Goal: Information Seeking & Learning: Obtain resource

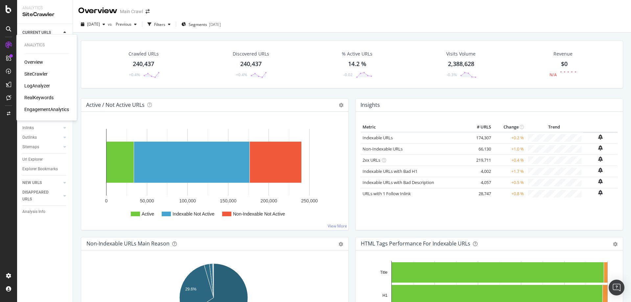
click at [45, 98] on div "RealKeywords" at bounding box center [38, 97] width 29 height 7
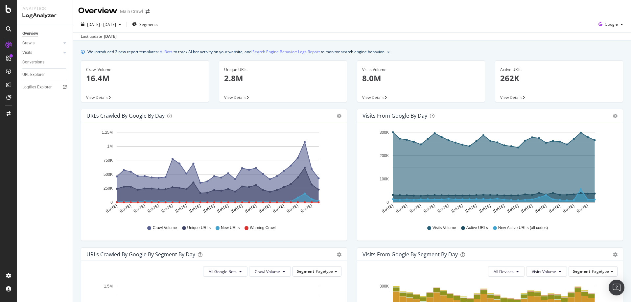
click at [352, 140] on div "Visits from Google by day Area Table Hold CTRL while clicking to filter the rep…" at bounding box center [490, 178] width 276 height 139
click at [116, 26] on span "2025 Jul. 8th - Aug. 6th" at bounding box center [101, 25] width 29 height 6
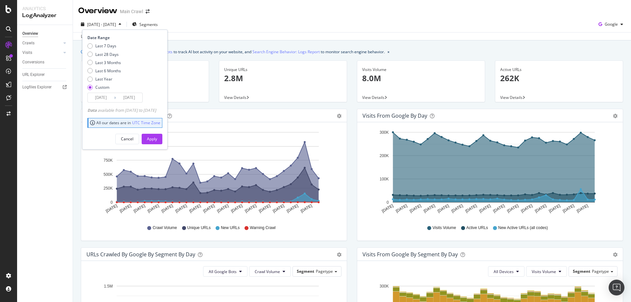
click at [140, 95] on input "2025/08/06" at bounding box center [129, 97] width 26 height 9
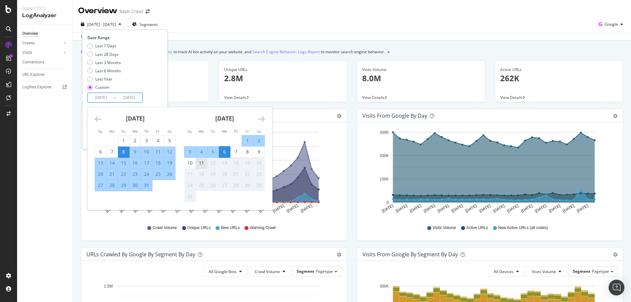
click at [203, 164] on div "11" at bounding box center [201, 163] width 11 height 7
type input "2025/08/11"
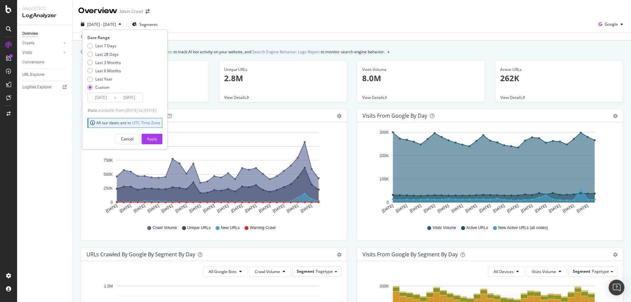
click at [182, 141] on rect "A chart." at bounding box center [218, 167] width 202 height 70
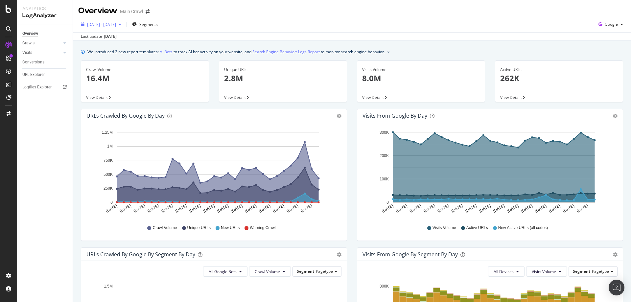
click at [116, 24] on span "2025 Jul. 8th - Aug. 6th" at bounding box center [101, 25] width 29 height 6
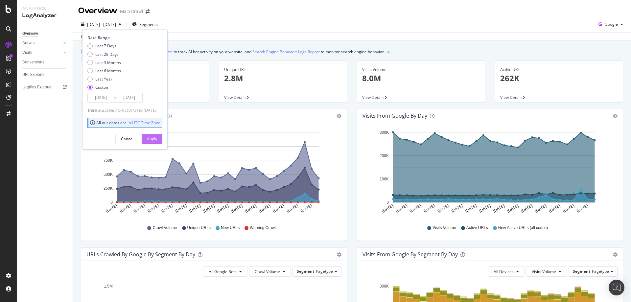
click at [157, 140] on div "Apply" at bounding box center [152, 139] width 10 height 6
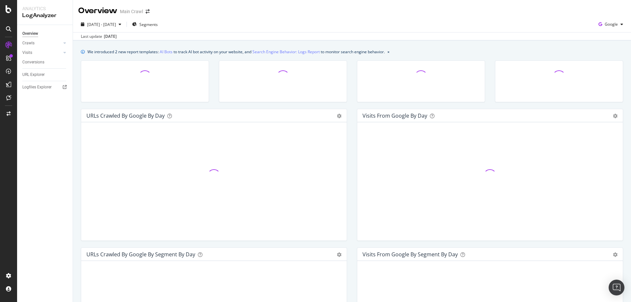
drag, startPoint x: 484, startPoint y: 25, endPoint x: 492, endPoint y: 26, distance: 8.6
click at [484, 24] on div "2025 Jul. 8th - Aug. 11th Segments Google" at bounding box center [352, 25] width 558 height 13
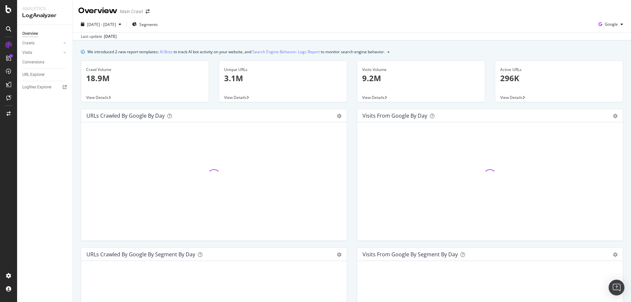
click at [348, 33] on div "Last update Aug. 12, 2025" at bounding box center [352, 36] width 558 height 8
click at [570, 21] on div "2025 Jul. 8th - Aug. 11th Segments Google" at bounding box center [352, 25] width 558 height 13
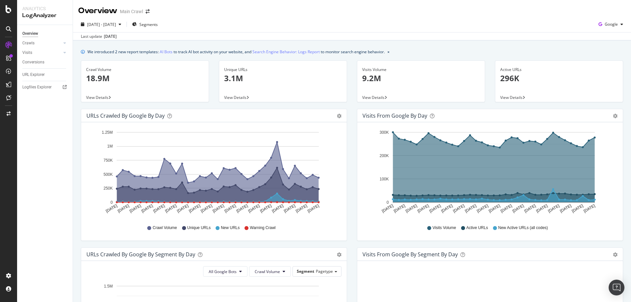
click at [606, 10] on div "Overview Main Crawl" at bounding box center [352, 8] width 558 height 16
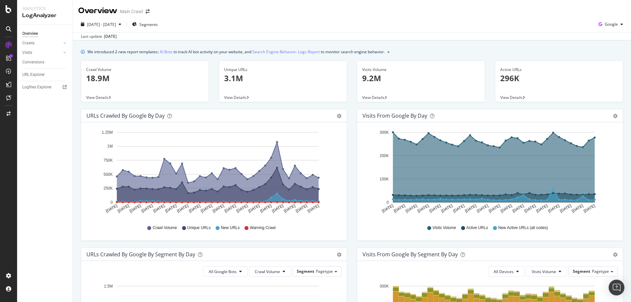
click at [503, 52] on div "We introduced 2 new report templates: AI Bots to track AI bot activity on your …" at bounding box center [352, 51] width 543 height 7
click at [490, 87] on div "Active URLs 296K View Details" at bounding box center [559, 85] width 138 height 48
click at [397, 51] on div "We introduced 2 new report templates: AI Bots to track AI bot activity on your …" at bounding box center [352, 51] width 543 height 7
click at [185, 53] on div "We introduced 2 new report templates: AI Bots to track AI bot activity on your …" at bounding box center [236, 51] width 298 height 7
click at [154, 51] on div "We introduced 2 new report templates: AI Bots to track AI bot activity on your …" at bounding box center [236, 51] width 298 height 7
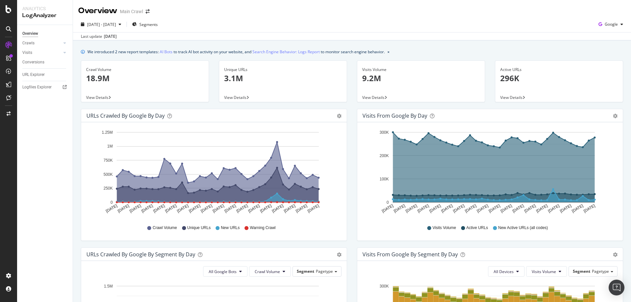
click at [186, 19] on div "2025 Jul. 8th - Aug. 11th Segments Google" at bounding box center [352, 25] width 558 height 13
click at [348, 92] on div "Unique URLs 3.1M View Details" at bounding box center [283, 85] width 138 height 48
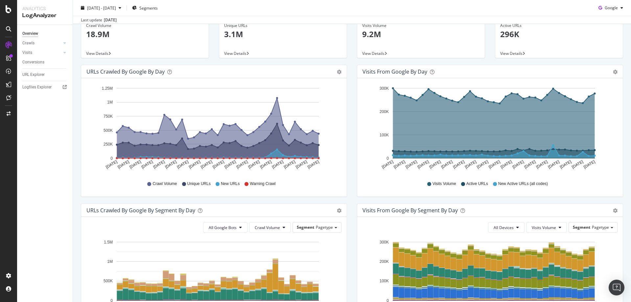
scroll to position [66, 0]
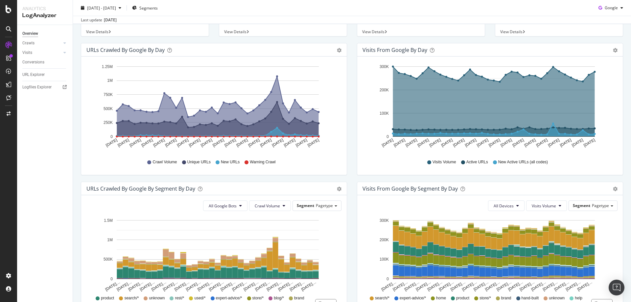
click at [606, 77] on icon "Jul 08 2025 Jul 10 2025 Jul 12 2025 Jul 14 2025 Jul 16 2025 Jul 18 2025 Jul 20 …" at bounding box center [489, 107] width 253 height 91
click at [624, 67] on div "We introduced 2 new report templates: AI Bots to track AI bot activity on your …" at bounding box center [352, 229] width 558 height 508
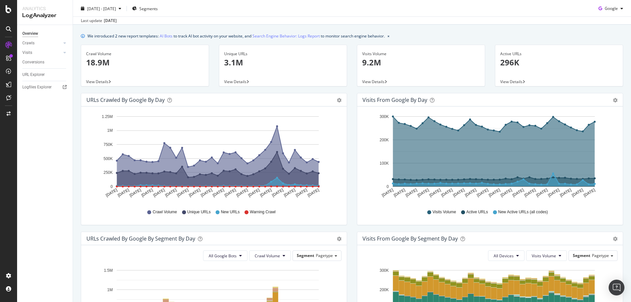
scroll to position [0, 0]
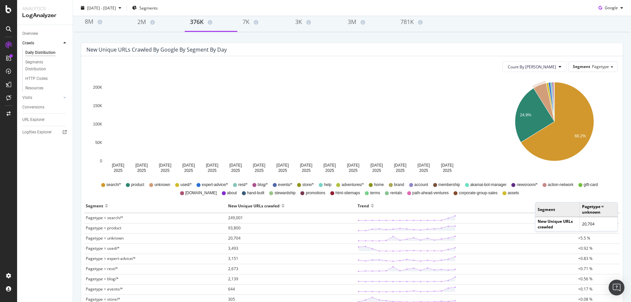
scroll to position [99, 0]
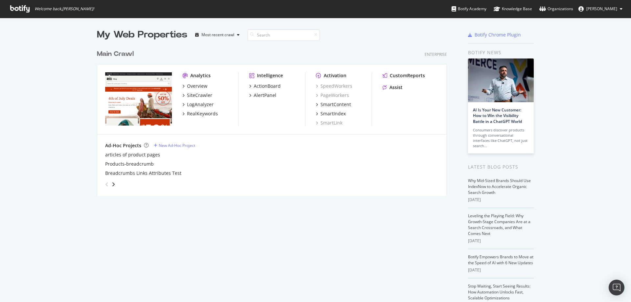
scroll to position [150, 351]
click at [199, 86] on div "Overview" at bounding box center [197, 86] width 20 height 7
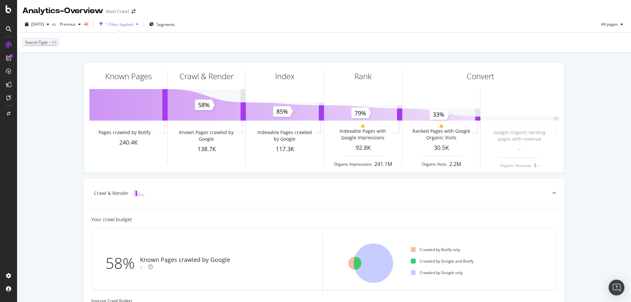
click at [10, 46] on icon at bounding box center [8, 45] width 7 height 7
click at [50, 76] on div "ActionBoard" at bounding box center [42, 75] width 37 height 7
click at [46, 76] on div "ActionBoard" at bounding box center [37, 75] width 26 height 7
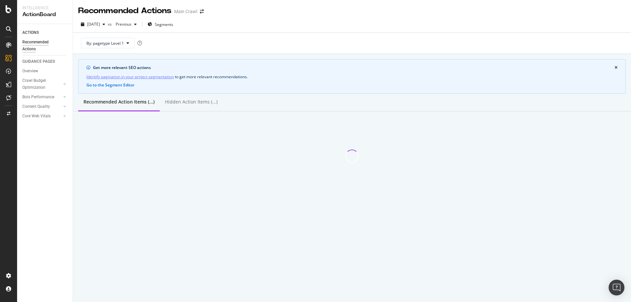
click at [217, 28] on div "2025 Aug. 12th vs Previous Segments" at bounding box center [352, 25] width 558 height 13
click at [245, 46] on div "By: pagetype Level 1" at bounding box center [352, 43] width 548 height 21
click at [41, 72] on link "Overview" at bounding box center [45, 71] width 46 height 7
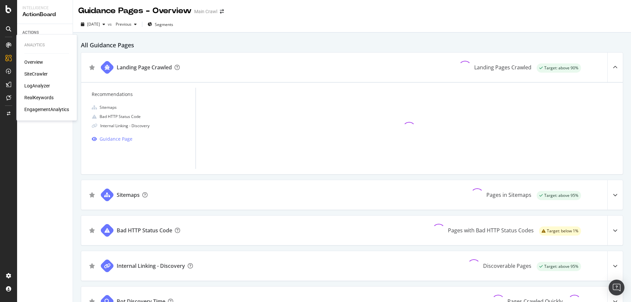
click at [41, 95] on div "RealKeywords" at bounding box center [38, 97] width 29 height 7
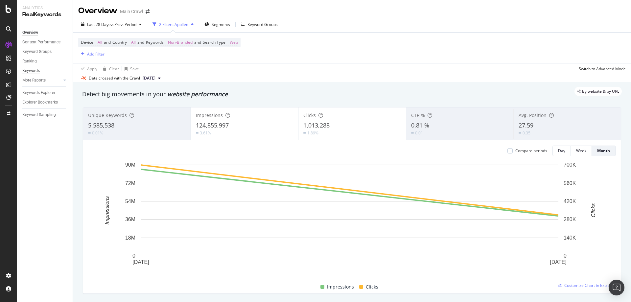
click at [37, 70] on div "Keywords" at bounding box center [30, 70] width 17 height 7
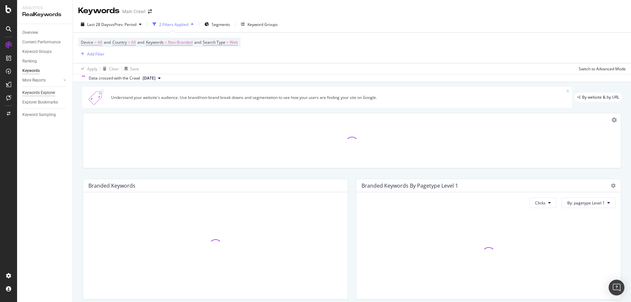
click at [53, 91] on div "Keywords Explorer" at bounding box center [38, 92] width 33 height 7
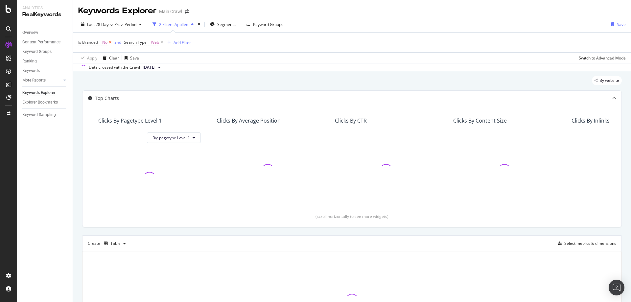
click at [111, 45] on icon at bounding box center [111, 42] width 6 height 7
click at [126, 41] on div "button" at bounding box center [123, 42] width 9 height 4
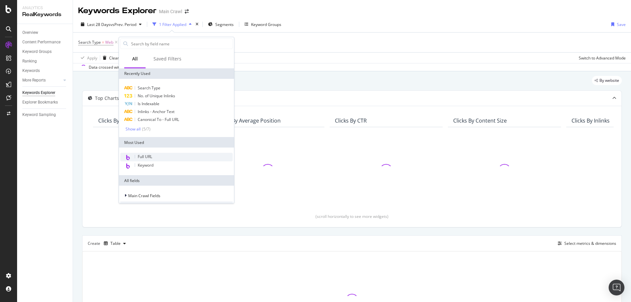
click at [154, 157] on div "Full URL" at bounding box center [176, 157] width 112 height 9
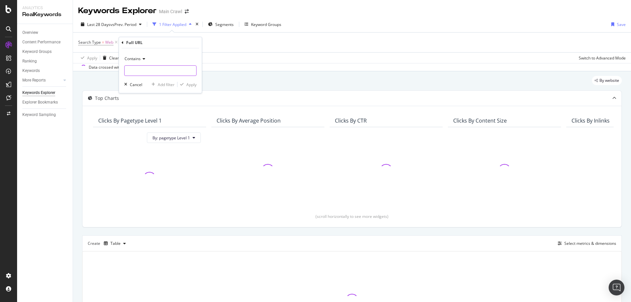
click at [172, 70] on input "text" at bounding box center [161, 70] width 72 height 11
click at [160, 70] on input "text" at bounding box center [161, 70] width 72 height 11
paste input "[URL][DOMAIN_NAME]"
type input "[URL][DOMAIN_NAME]"
click at [194, 85] on div "Apply" at bounding box center [191, 85] width 10 height 6
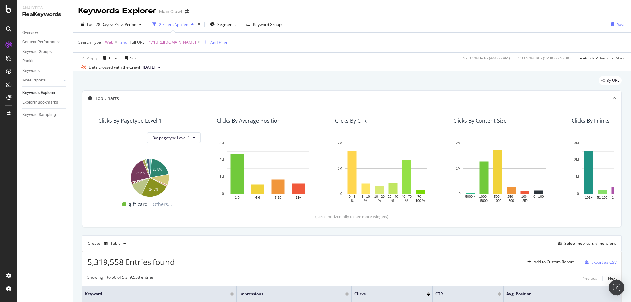
click at [358, 29] on div "Last 28 Days vs Prev. Period 2 Filters Applied Segments Keyword Groups Save" at bounding box center [352, 25] width 558 height 13
click at [201, 42] on icon at bounding box center [199, 42] width 6 height 7
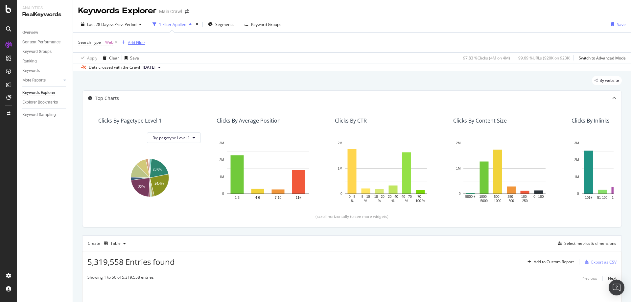
click at [135, 44] on div "Add Filter" at bounding box center [136, 43] width 17 height 6
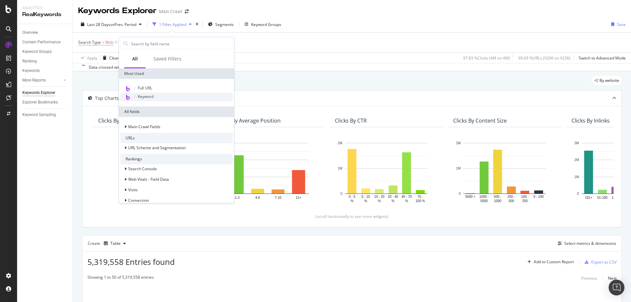
click at [150, 98] on span "Keyword" at bounding box center [146, 97] width 16 height 6
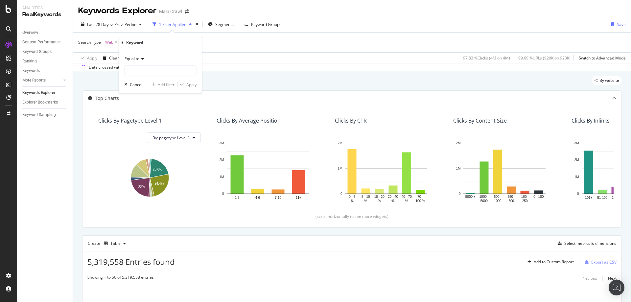
click at [140, 57] on icon at bounding box center [141, 59] width 5 height 4
click at [140, 122] on span "Contains" at bounding box center [136, 124] width 16 height 6
click at [149, 71] on input "text" at bounding box center [161, 70] width 72 height 11
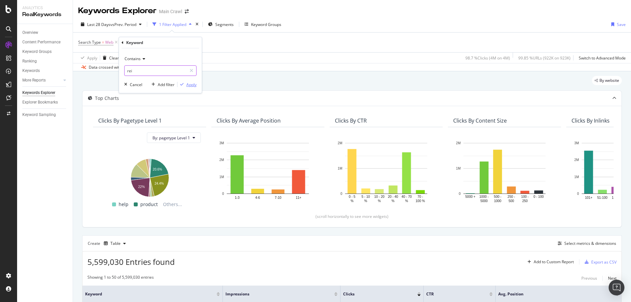
type input "rei"
click at [191, 84] on div "Apply" at bounding box center [191, 85] width 10 height 6
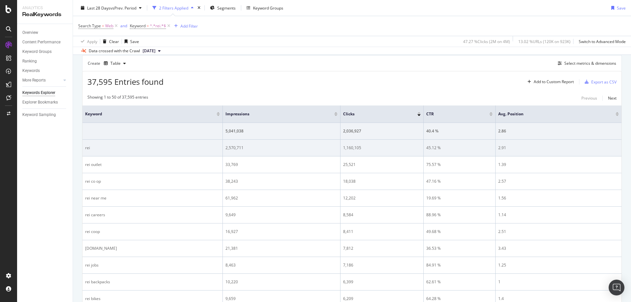
scroll to position [132, 0]
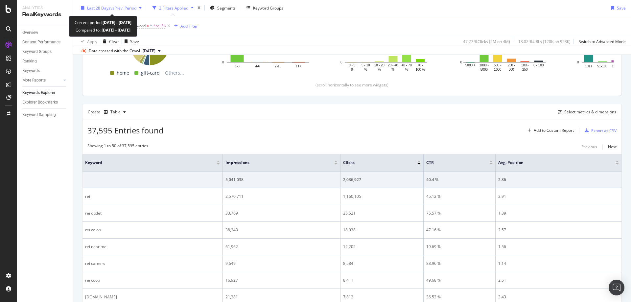
click at [100, 8] on span "Last 28 Days" at bounding box center [98, 8] width 23 height 6
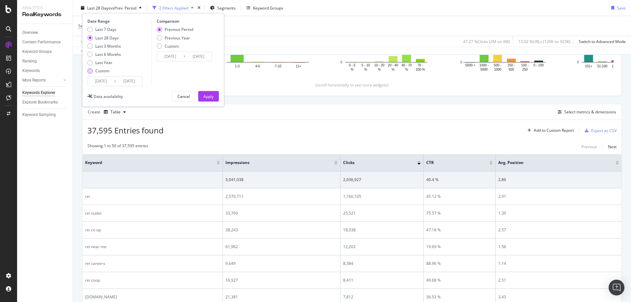
click at [101, 68] on div "Custom" at bounding box center [102, 71] width 14 height 6
click at [104, 79] on input "2025/07/13" at bounding box center [101, 81] width 26 height 9
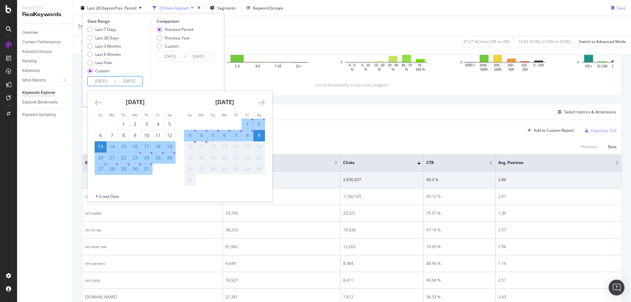
click at [100, 102] on div "June 2025 1 2 3 4 5 6 7 8 9 10 11 12 13 14 15 16 17 18 19 20 21 22 23 24 25 26 …" at bounding box center [179, 142] width 185 height 103
click at [100, 102] on icon "Move backward to switch to the previous month." at bounding box center [98, 103] width 7 height 8
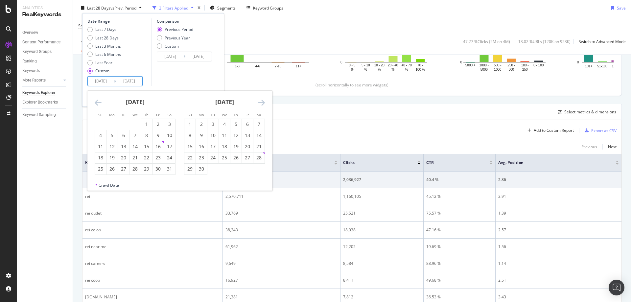
click at [100, 102] on icon "Move backward to switch to the previous month." at bounding box center [98, 103] width 7 height 8
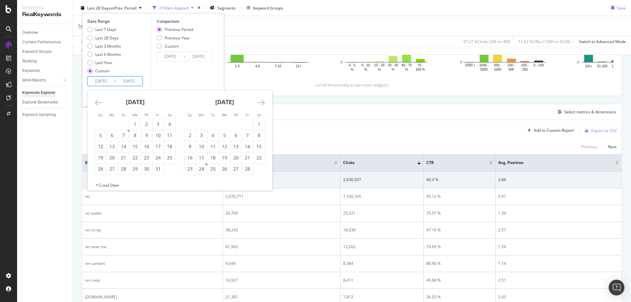
click at [100, 102] on icon "Move backward to switch to the previous month." at bounding box center [98, 103] width 7 height 8
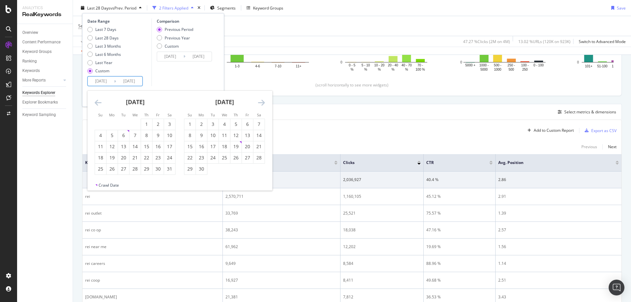
click at [100, 102] on icon "Move backward to switch to the previous month." at bounding box center [98, 103] width 7 height 8
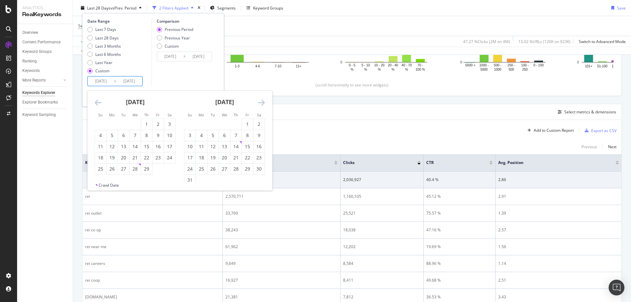
click at [100, 102] on icon "Move backward to switch to the previous month." at bounding box center [98, 103] width 7 height 8
drag, startPoint x: 116, startPoint y: 125, endPoint x: 141, endPoint y: 119, distance: 26.3
click at [115, 125] on div "1" at bounding box center [112, 124] width 11 height 7
type input "2024/01/01"
type input "2022/05/23"
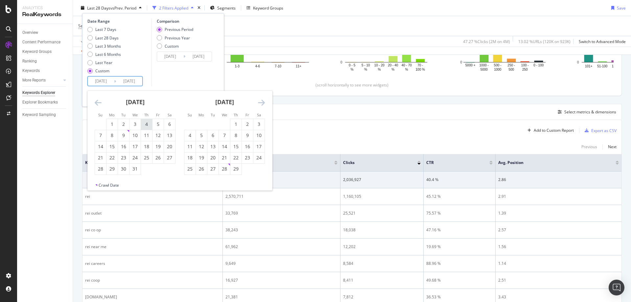
type input "2023/12/31"
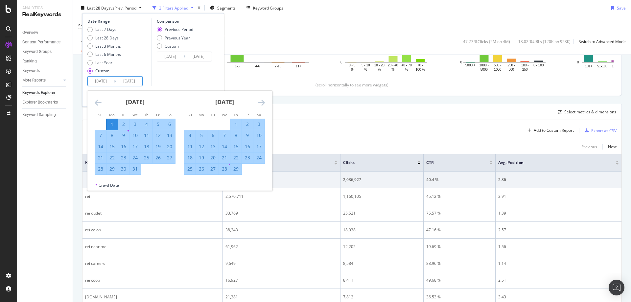
click at [264, 102] on icon "Move forward to switch to the next month." at bounding box center [261, 103] width 7 height 8
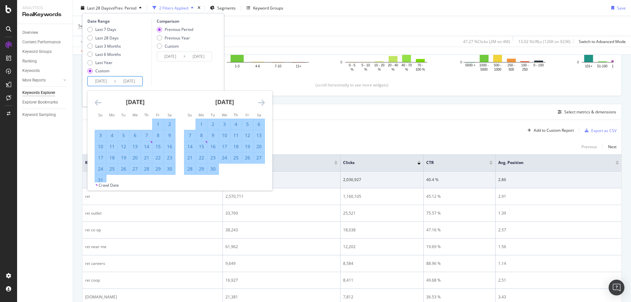
click at [264, 102] on icon "Move forward to switch to the next month." at bounding box center [261, 103] width 7 height 8
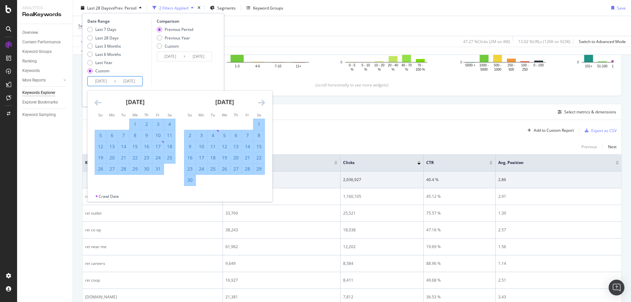
click at [264, 102] on icon "Move forward to switch to the next month." at bounding box center [261, 103] width 7 height 8
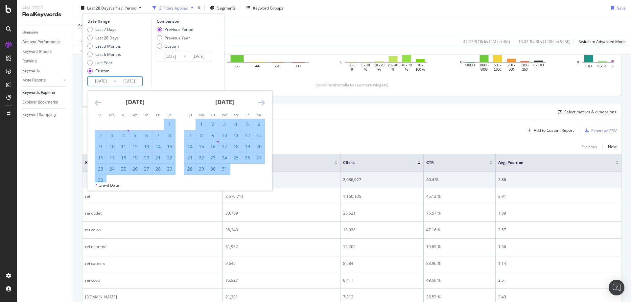
click at [264, 102] on icon "Move forward to switch to the next month." at bounding box center [261, 103] width 7 height 8
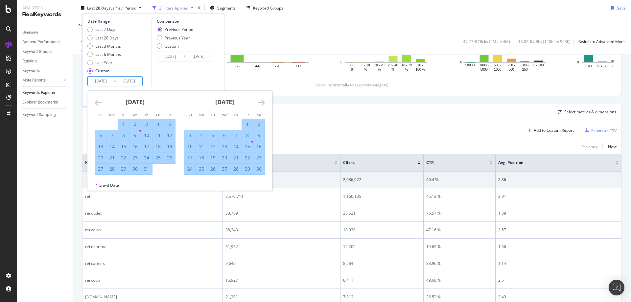
click at [264, 102] on icon "Move forward to switch to the next month." at bounding box center [261, 103] width 7 height 8
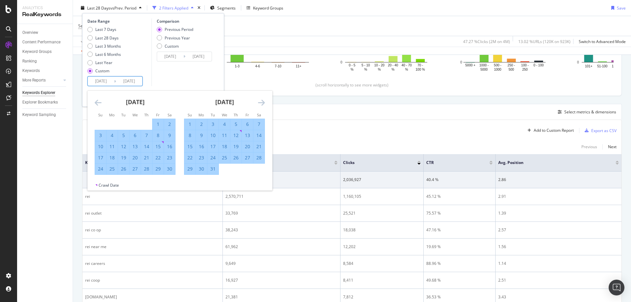
click at [264, 102] on icon "Move forward to switch to the next month." at bounding box center [261, 103] width 7 height 8
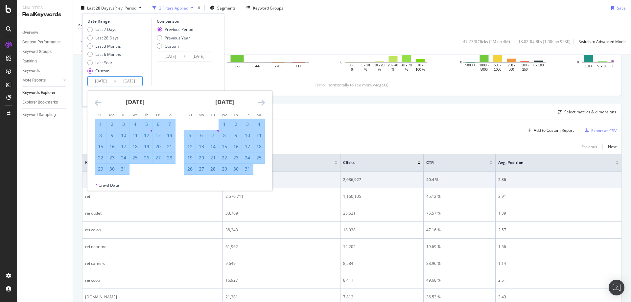
click at [264, 102] on icon "Move forward to switch to the next month." at bounding box center [261, 103] width 7 height 8
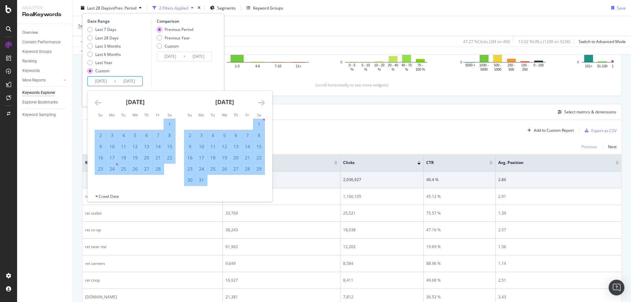
click at [264, 102] on icon "Move forward to switch to the next month." at bounding box center [261, 103] width 7 height 8
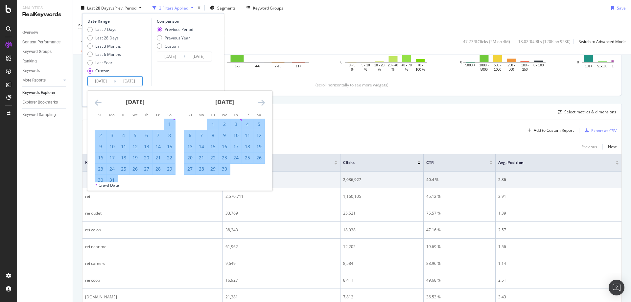
click at [264, 102] on icon "Move forward to switch to the next month." at bounding box center [261, 103] width 7 height 8
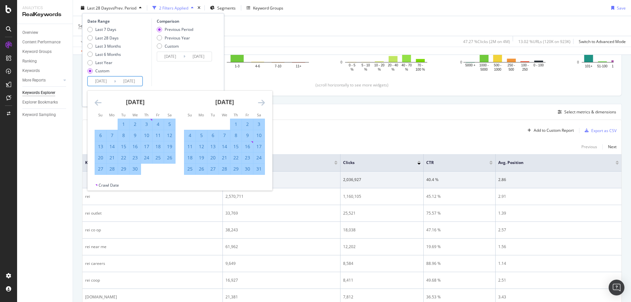
click at [264, 102] on icon "Move forward to switch to the next month." at bounding box center [261, 103] width 7 height 8
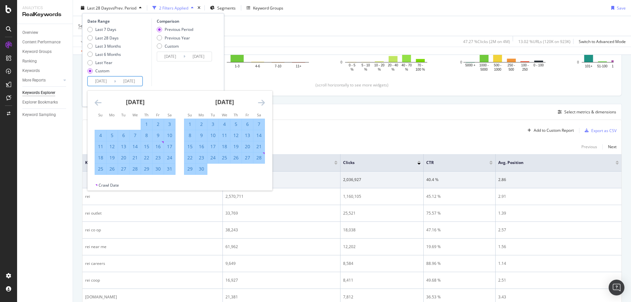
click at [264, 102] on icon "Move forward to switch to the next month." at bounding box center [261, 103] width 7 height 8
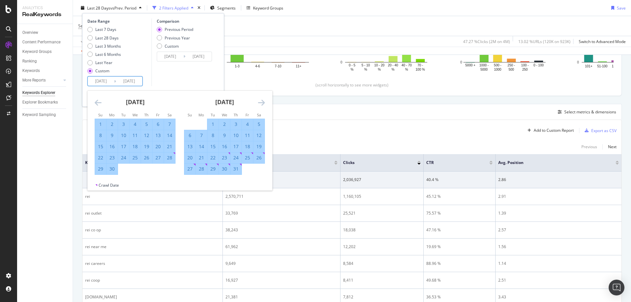
click at [263, 104] on icon "Move forward to switch to the next month." at bounding box center [261, 103] width 7 height 8
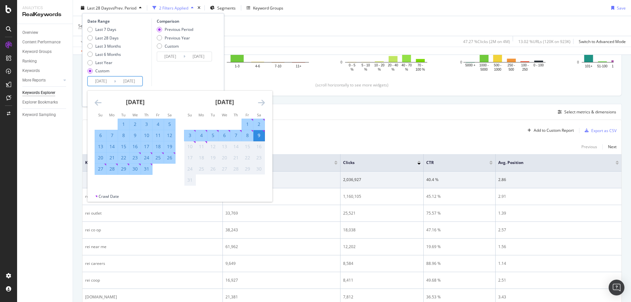
click at [146, 172] on div "31" at bounding box center [146, 169] width 11 height 7
type input "2025/07/31"
type input "2022/06/01"
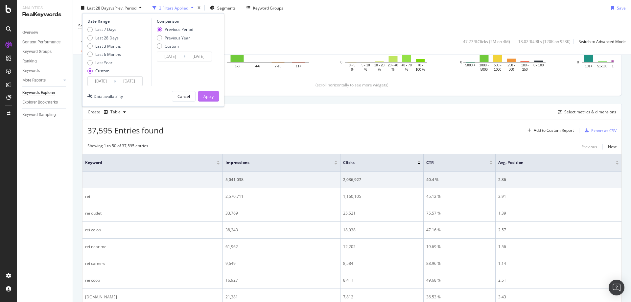
click at [206, 97] on div "Apply" at bounding box center [209, 96] width 10 height 6
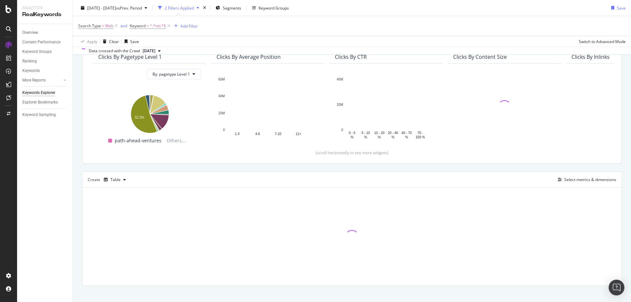
scroll to position [71, 0]
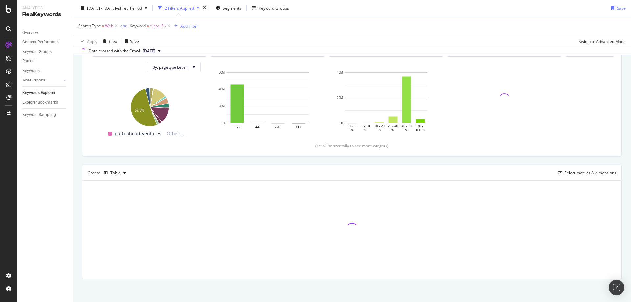
click at [393, 158] on div "Top Charts Clicks By pagetype Level 1 By: pagetype Level 1 Hold CTRL while clic…" at bounding box center [352, 149] width 540 height 259
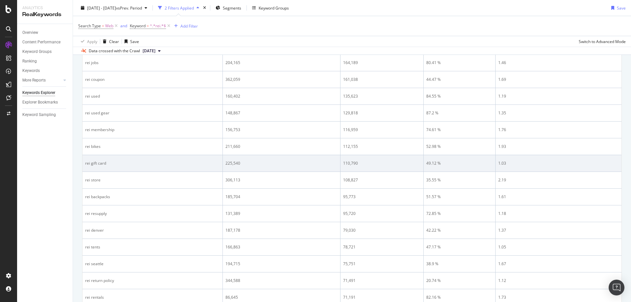
scroll to position [136, 0]
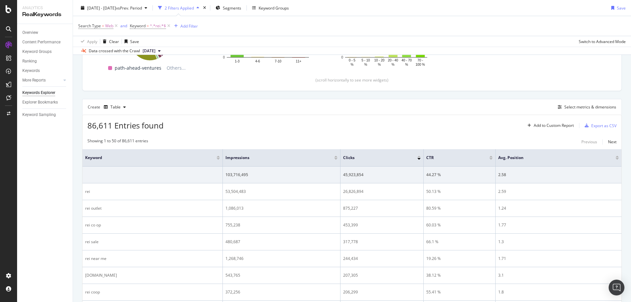
click at [505, 115] on div "86,611 Entries found Add to Custom Report Export as CSV" at bounding box center [352, 123] width 539 height 16
click at [601, 129] on div "Export as CSV" at bounding box center [599, 126] width 35 height 10
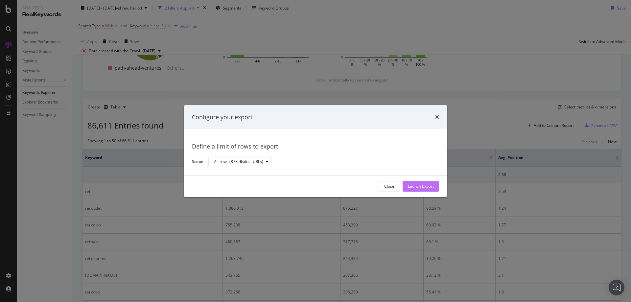
click at [412, 189] on div "Launch Export" at bounding box center [421, 187] width 26 height 6
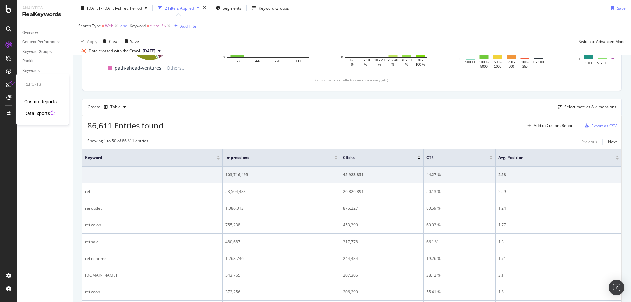
click at [36, 113] on div "DataExports" at bounding box center [37, 113] width 26 height 7
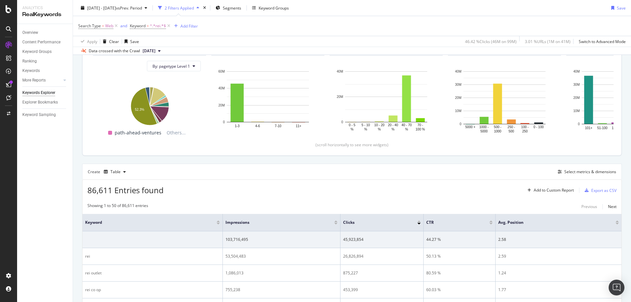
scroll to position [5, 0]
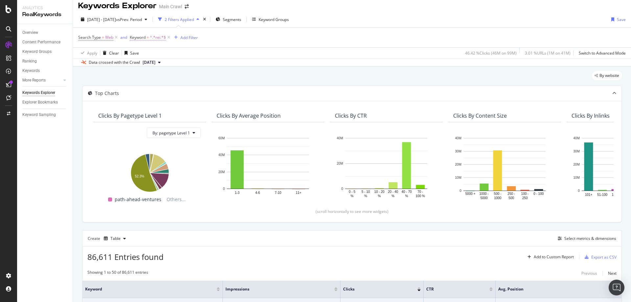
click at [150, 37] on span "^.*rei.*$" at bounding box center [158, 37] width 16 height 9
type input "patagonia"
click at [198, 79] on div "Apply" at bounding box center [203, 79] width 10 height 6
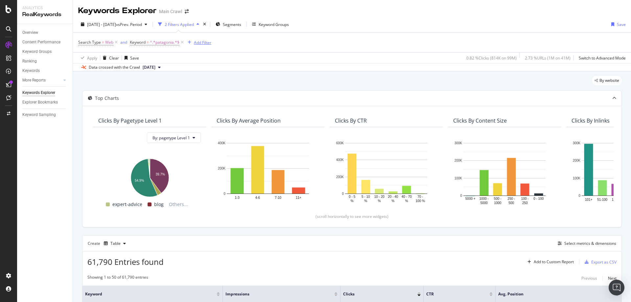
click at [195, 43] on div "Add Filter" at bounding box center [202, 43] width 17 height 6
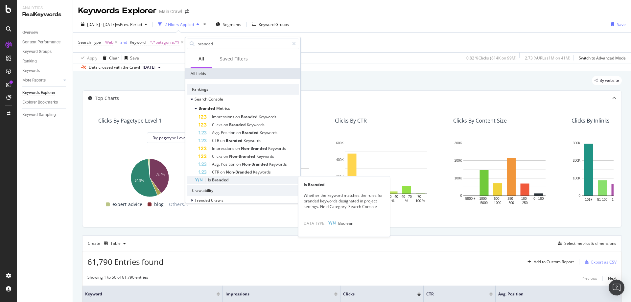
type input "branded"
click at [235, 179] on div "Is Branded" at bounding box center [247, 180] width 105 height 8
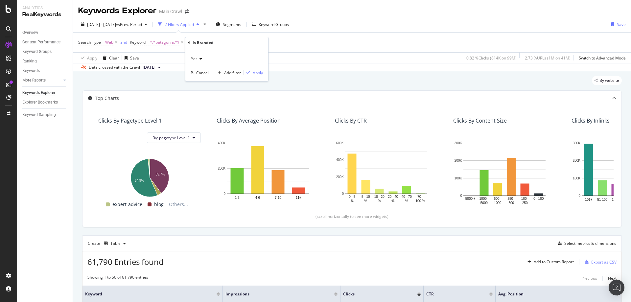
click at [199, 58] on icon at bounding box center [200, 59] width 5 height 4
click at [200, 79] on div "No" at bounding box center [227, 81] width 70 height 9
click at [255, 73] on div "Apply" at bounding box center [258, 73] width 10 height 6
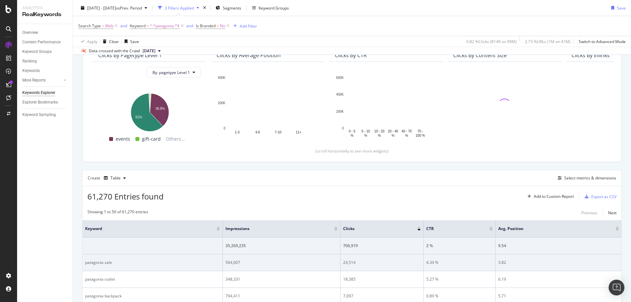
scroll to position [164, 0]
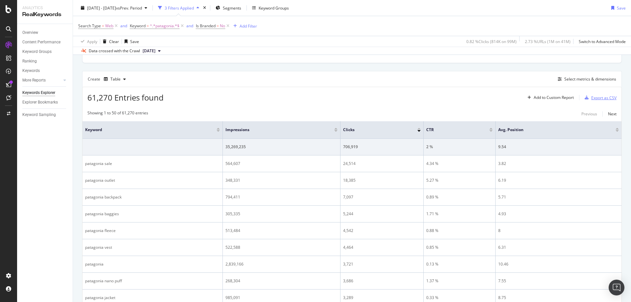
click at [598, 98] on div "Export as CSV" at bounding box center [604, 98] width 25 height 6
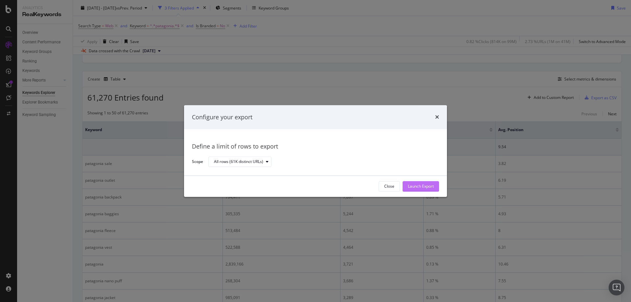
click at [420, 186] on div "Launch Export" at bounding box center [421, 187] width 26 height 6
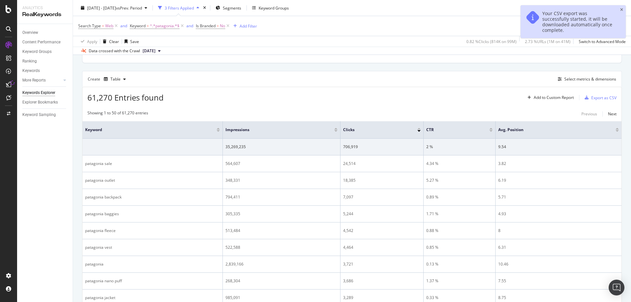
click at [483, 5] on div "2024 Jan. 1st - 2025 Jul. 31st vs Prev. Period 3 Filters Applied Segments Keywo…" at bounding box center [352, 9] width 558 height 13
drag, startPoint x: 621, startPoint y: 8, endPoint x: 571, endPoint y: 12, distance: 49.5
click at [621, 8] on icon "close toast" at bounding box center [622, 10] width 3 height 4
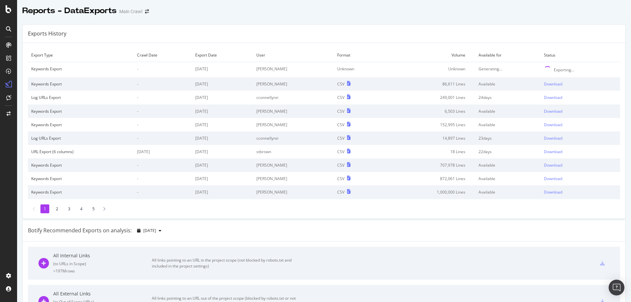
click at [428, 29] on div "Exports History" at bounding box center [324, 34] width 603 height 18
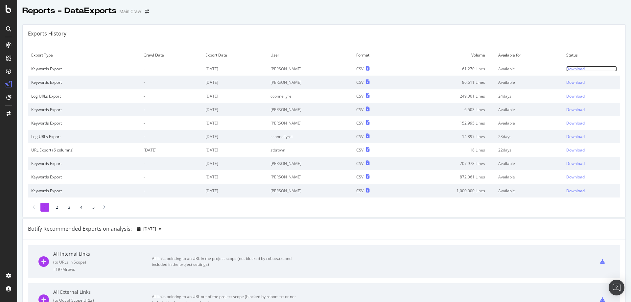
click at [567, 70] on div "Download" at bounding box center [576, 69] width 18 height 6
